Goal: Information Seeking & Learning: Learn about a topic

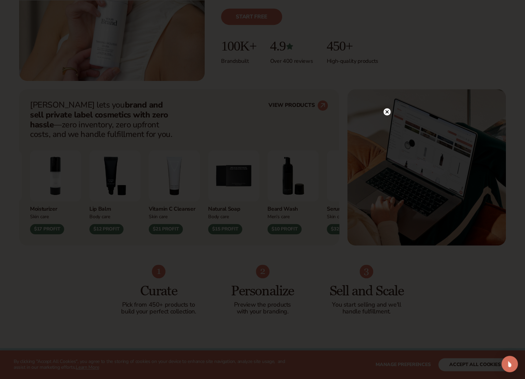
scroll to position [239, 0]
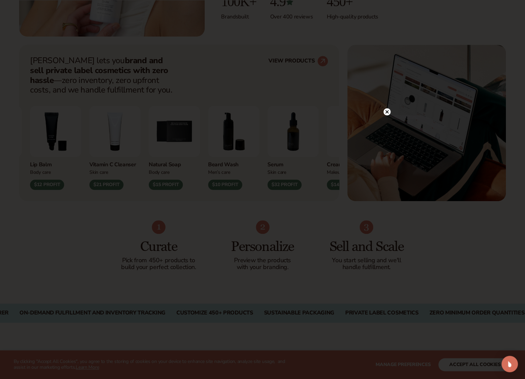
click at [383, 111] on circle at bounding box center [386, 111] width 7 height 7
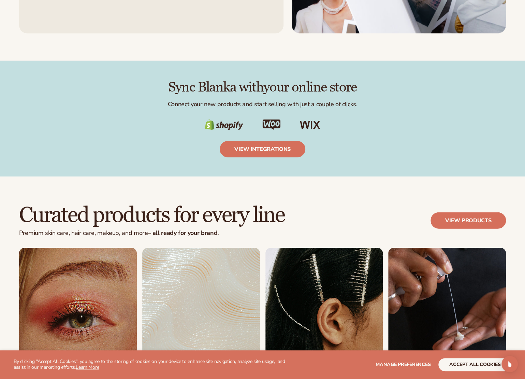
scroll to position [1262, 0]
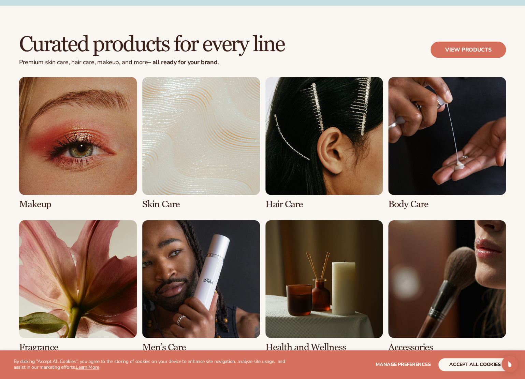
click at [181, 159] on link "2 / 8" at bounding box center [201, 143] width 118 height 132
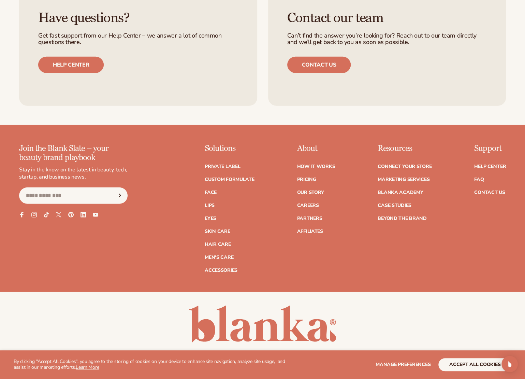
scroll to position [1161, 0]
